Goal: Find contact information: Find contact information

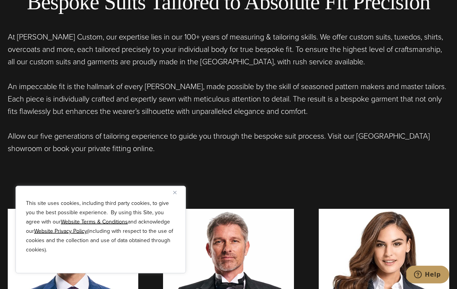
scroll to position [343, 0]
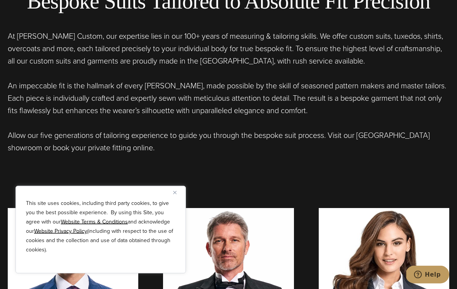
click at [179, 198] on div "This site uses cookies, including third party cookies, to give you the best pos…" at bounding box center [100, 230] width 170 height 88
click at [174, 194] on img "Close" at bounding box center [174, 192] width 3 height 3
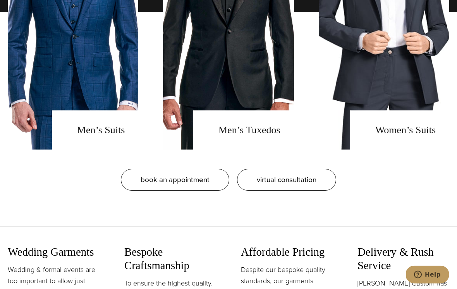
scroll to position [672, 0]
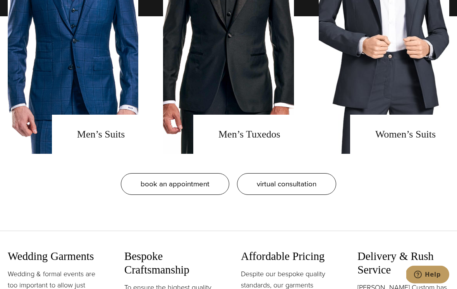
click at [107, 110] on link "men's suits" at bounding box center [73, 16] width 131 height 275
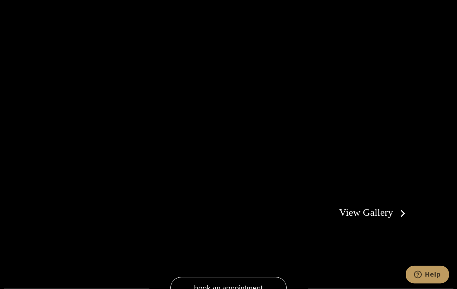
scroll to position [1305, 0]
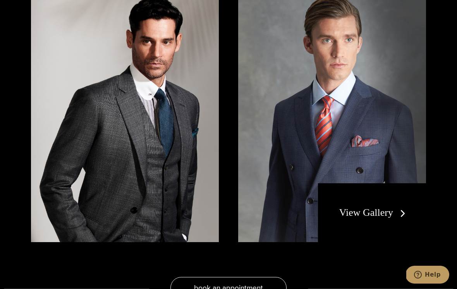
click at [381, 207] on link "View Gallery" at bounding box center [373, 212] width 69 height 11
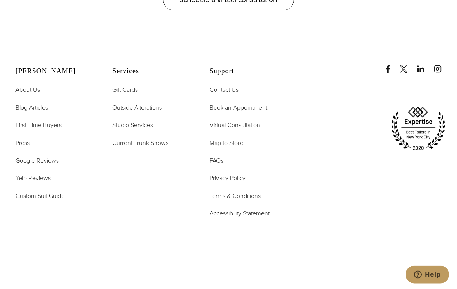
scroll to position [3307, 0]
click at [229, 86] on span "Contact Us" at bounding box center [224, 90] width 29 height 9
